Goal: Find contact information

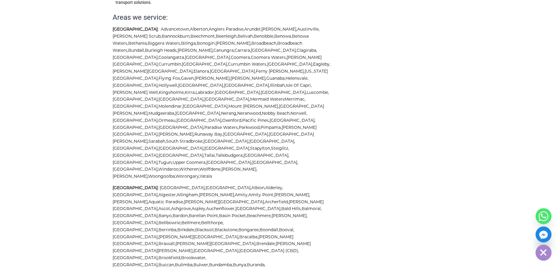
scroll to position [1442, 0]
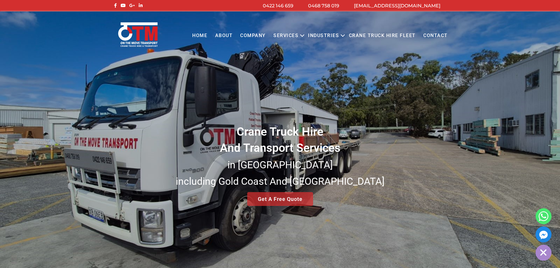
click at [439, 34] on link "Contact" at bounding box center [436, 36] width 32 height 16
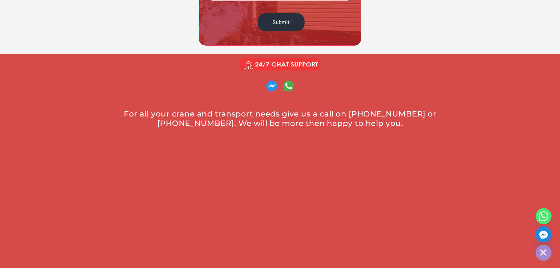
scroll to position [441, 0]
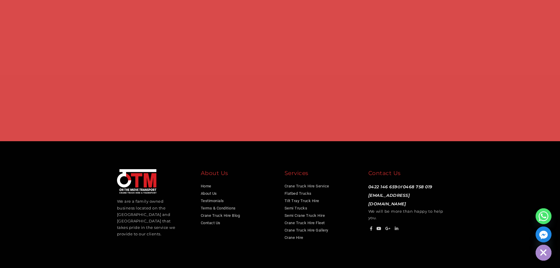
click at [437, 195] on p "0422 146 659 or 0468 758 019 info@otmtransport.com.au We will be more than happ…" at bounding box center [406, 201] width 75 height 39
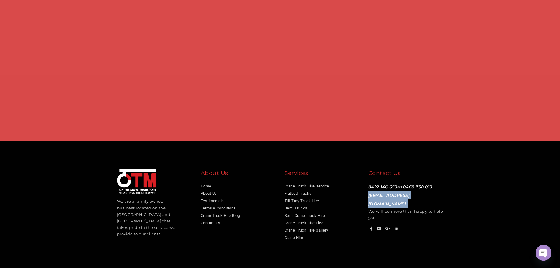
click at [437, 195] on p "0422 146 659 or 0468 758 019 info@otmtransport.com.au We will be more than happ…" at bounding box center [406, 201] width 75 height 39
copy link "[EMAIL_ADDRESS][DOMAIN_NAME]"
